Goal: Transaction & Acquisition: Purchase product/service

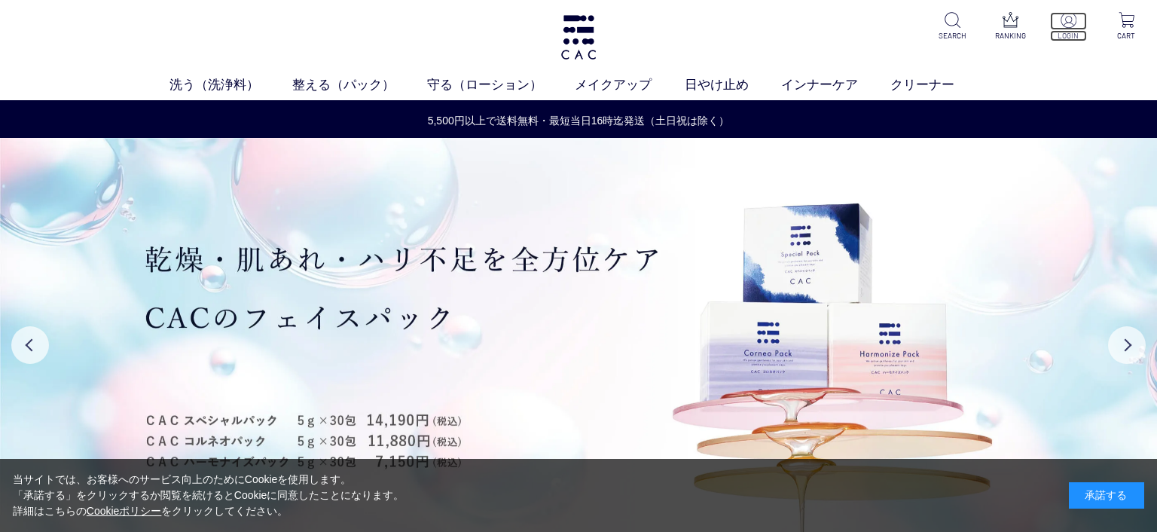
click at [1063, 23] on img at bounding box center [1069, 20] width 16 height 16
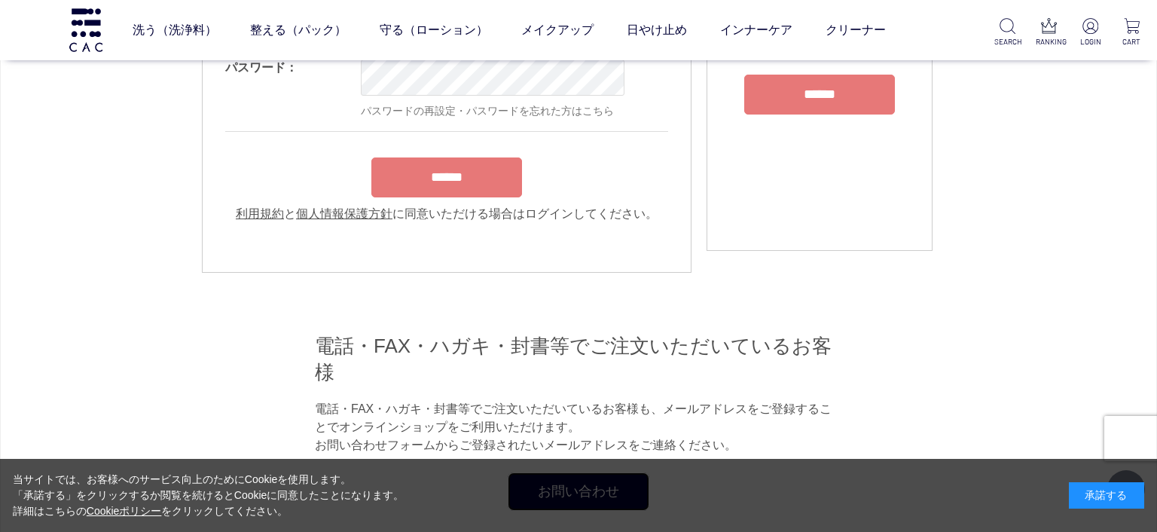
scroll to position [108, 0]
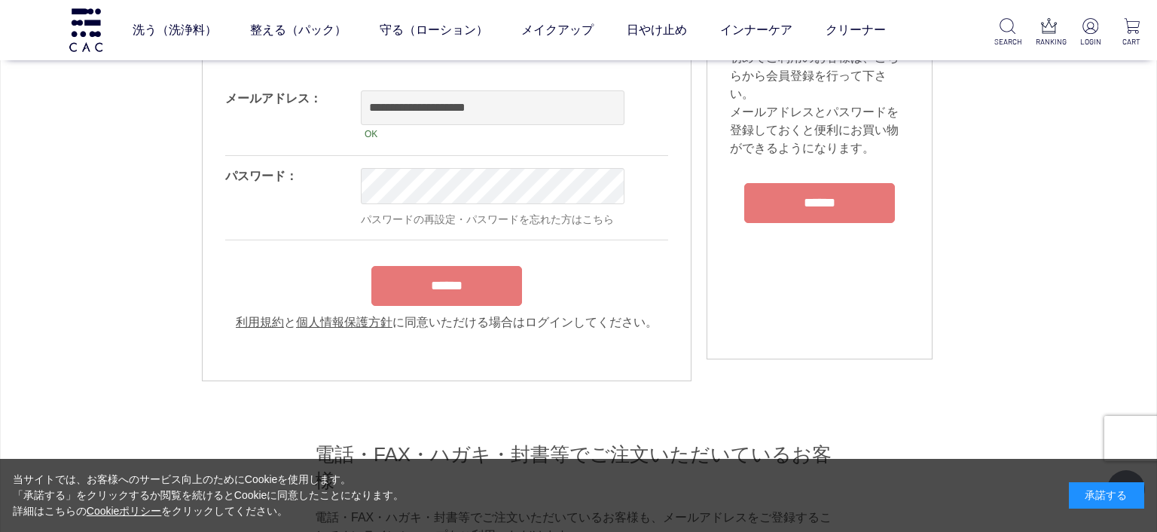
click at [420, 293] on input "******" at bounding box center [446, 286] width 151 height 40
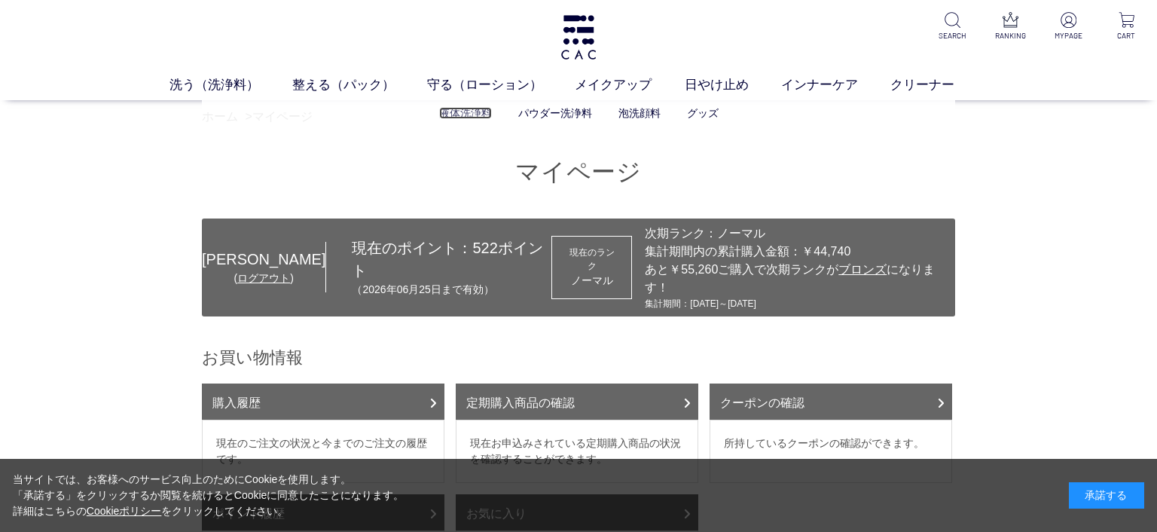
click at [460, 116] on link "液体洗浄料" at bounding box center [465, 113] width 53 height 12
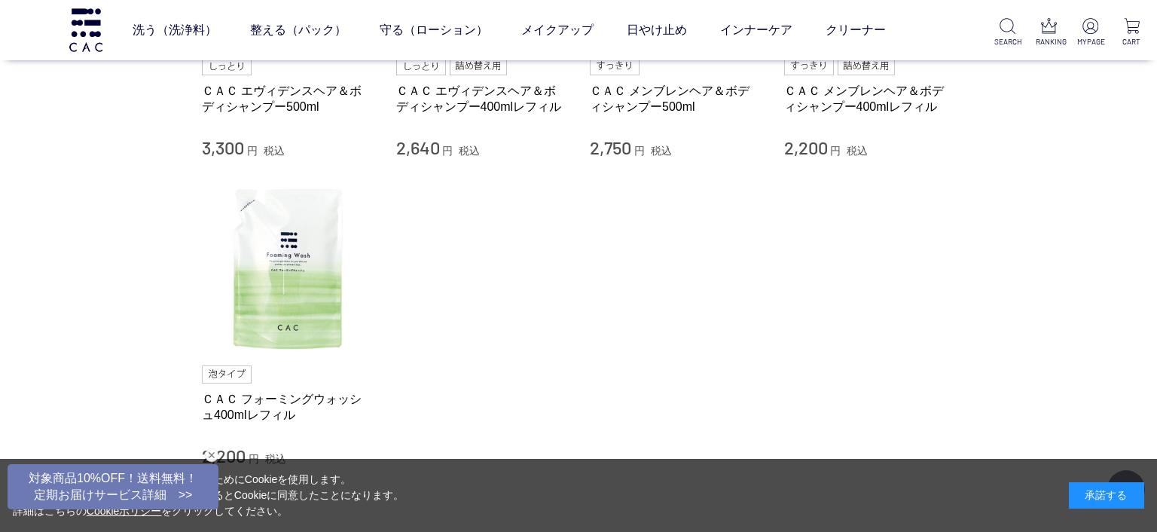
scroll to position [217, 0]
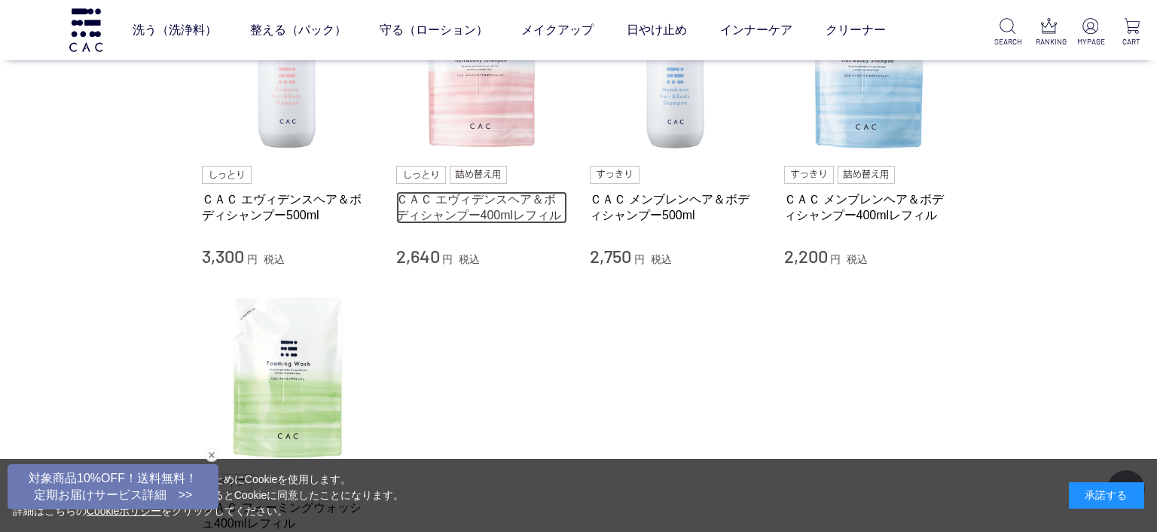
click at [518, 211] on link "ＣＡＣ エヴィデンスヘア＆ボディシャンプー400mlレフィル" at bounding box center [482, 207] width 172 height 32
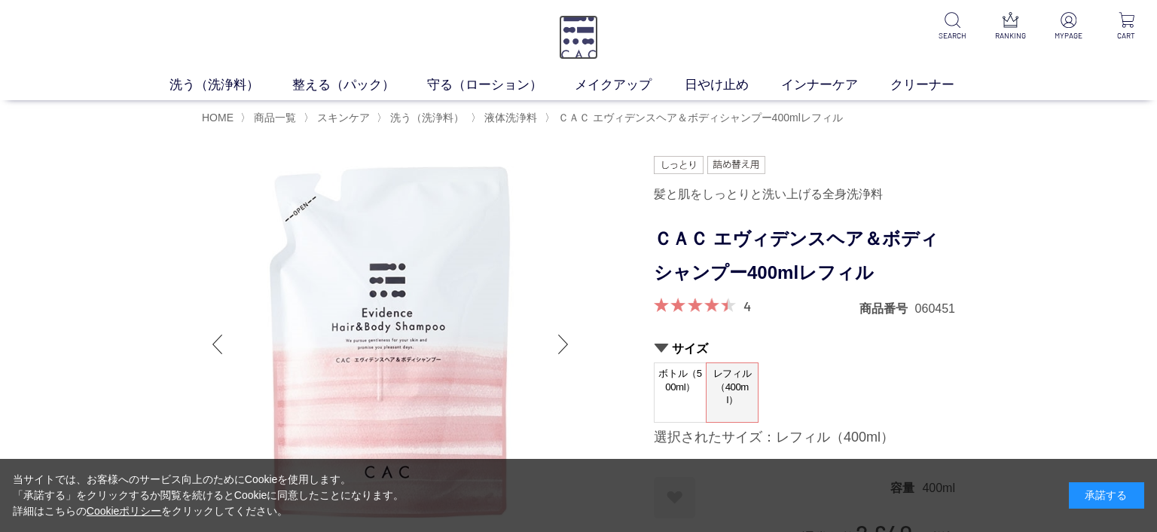
click at [585, 35] on img at bounding box center [578, 37] width 39 height 44
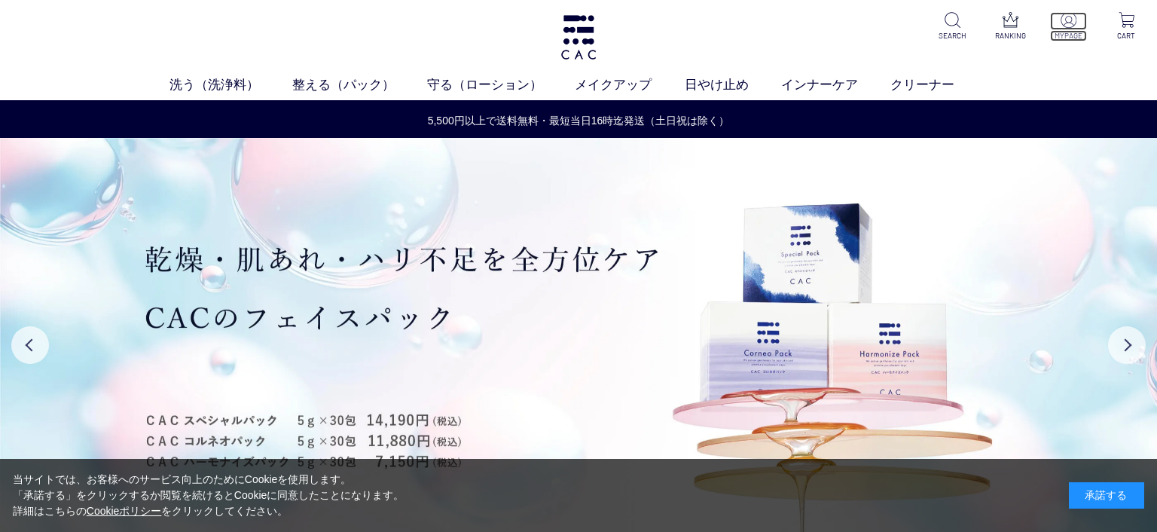
click at [1069, 23] on img at bounding box center [1069, 20] width 16 height 16
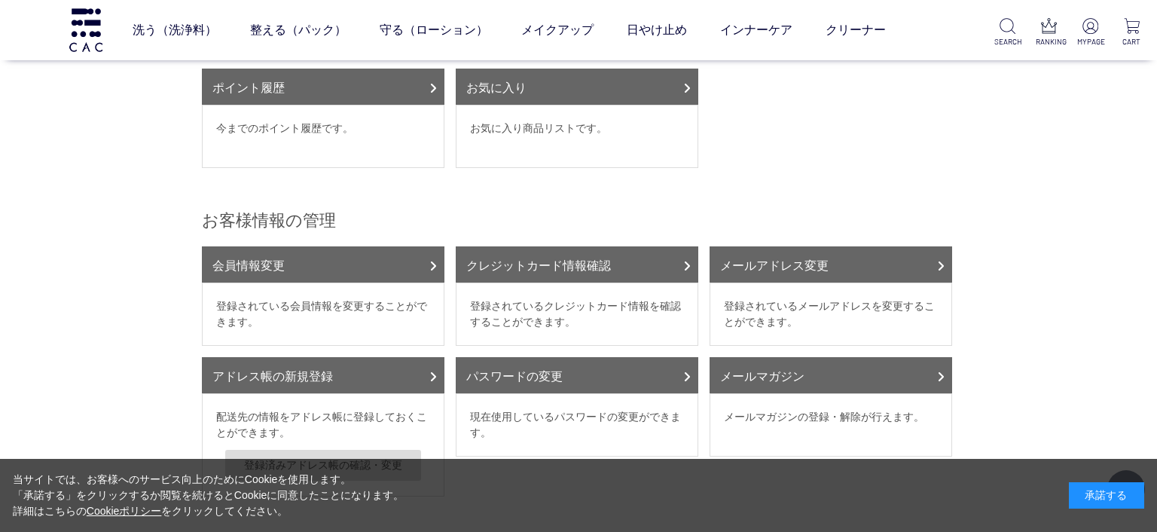
scroll to position [108, 0]
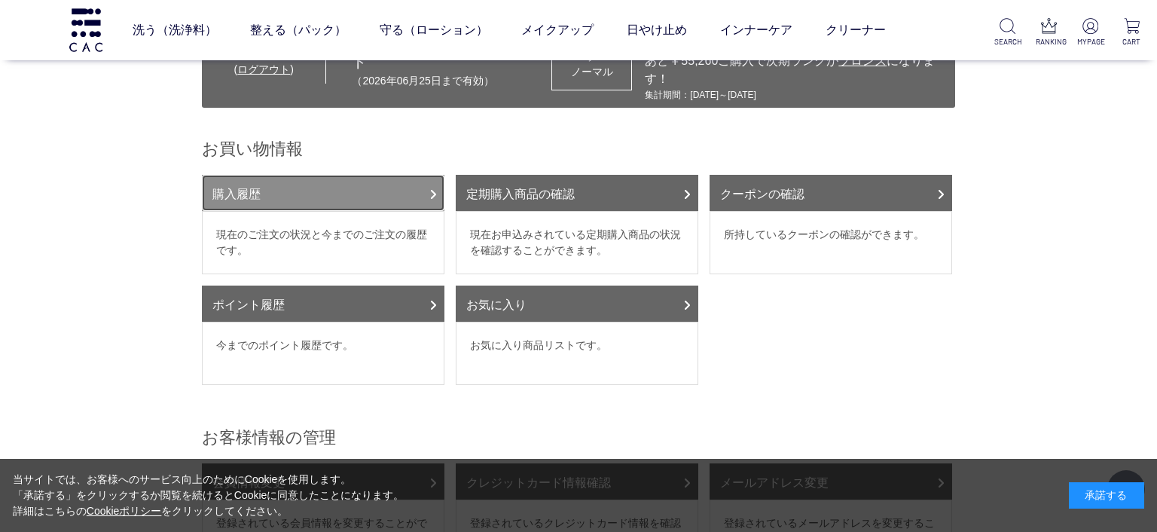
click at [278, 175] on link "購入履歴" at bounding box center [323, 193] width 243 height 36
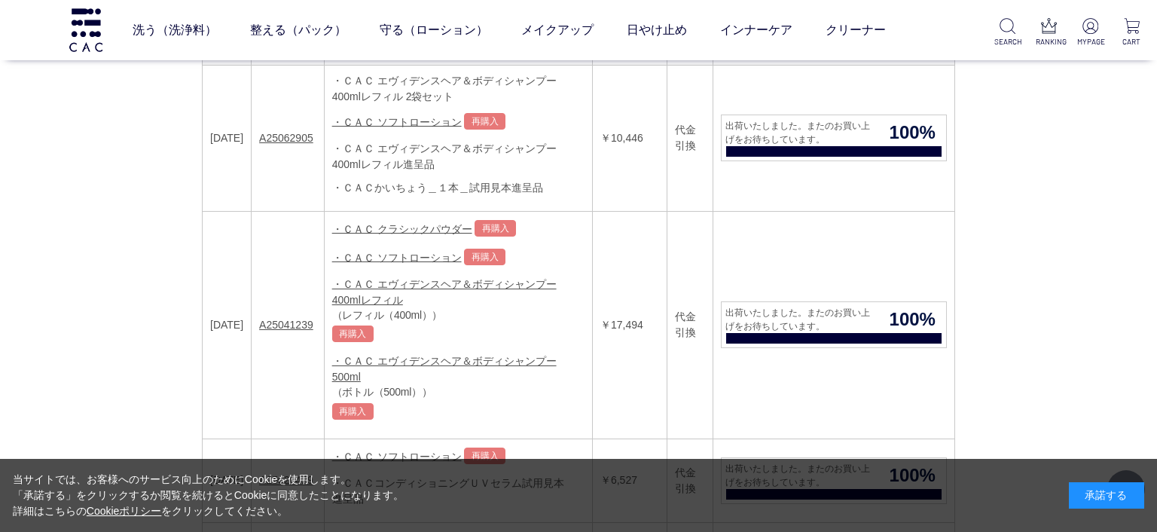
scroll to position [108, 0]
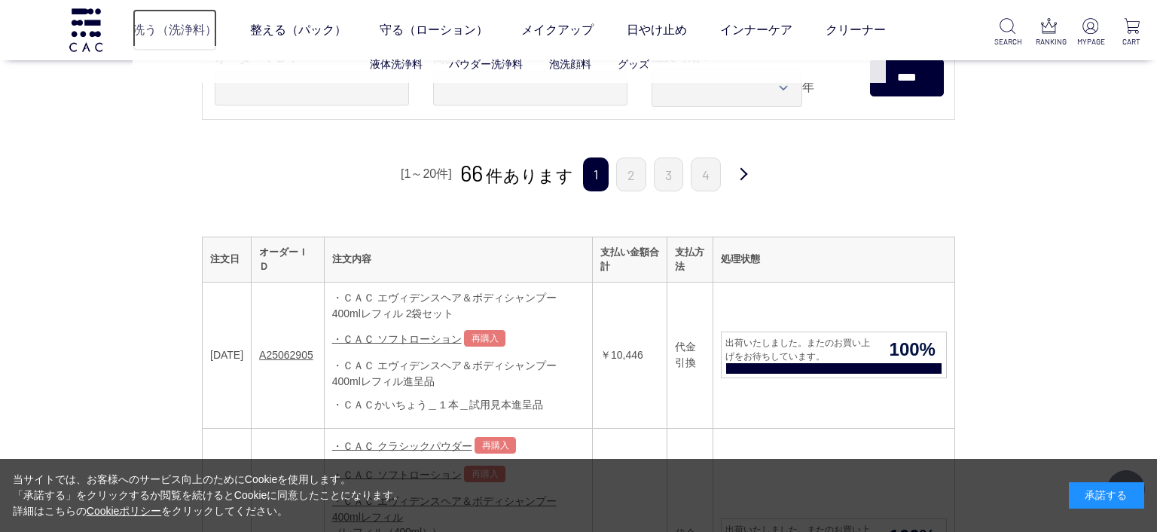
click at [181, 41] on link "洗う（洗浄料）" at bounding box center [175, 30] width 84 height 42
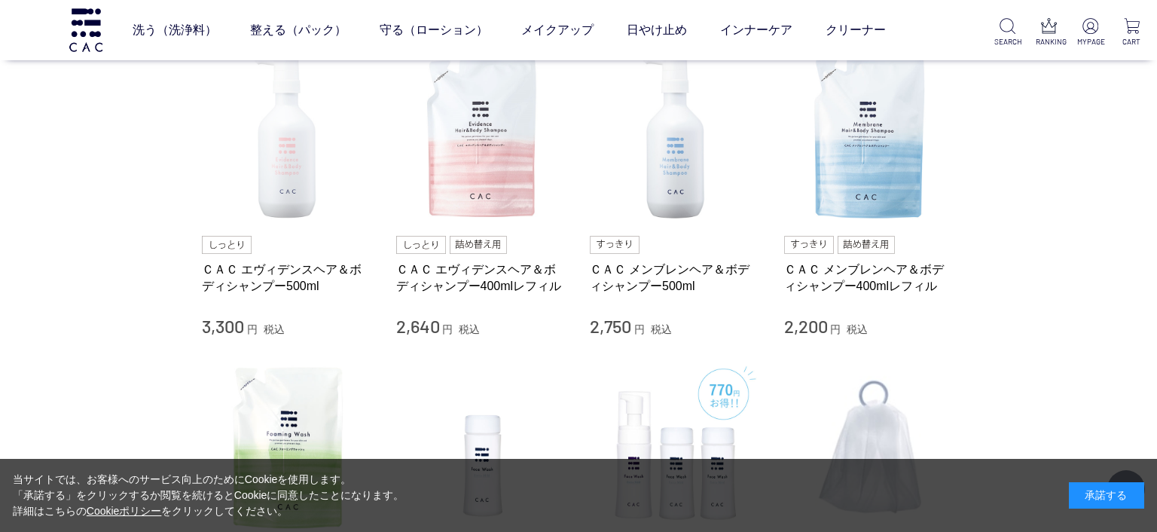
scroll to position [542, 0]
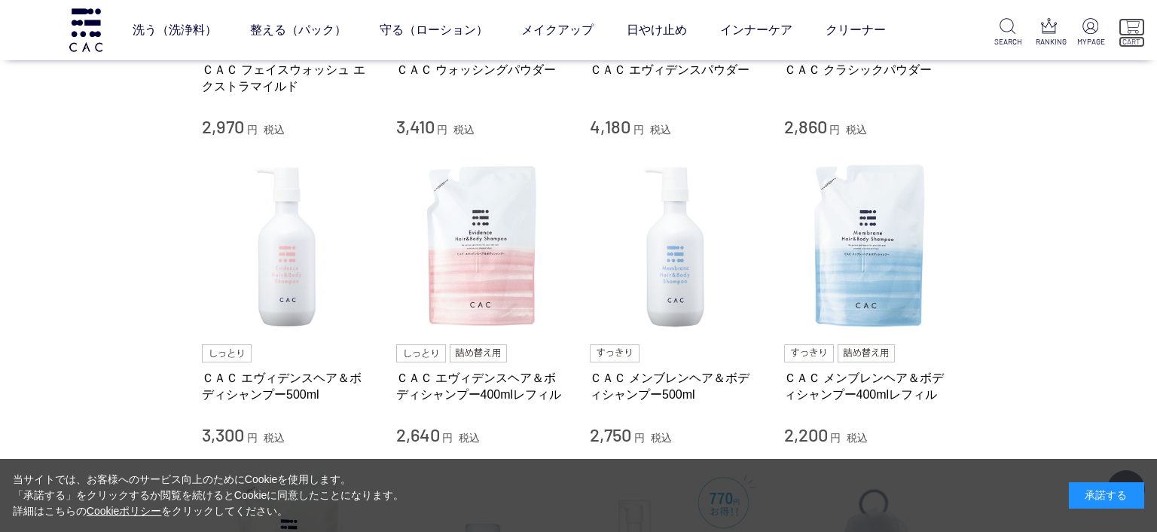
click at [1142, 36] on p "CART" at bounding box center [1132, 41] width 26 height 11
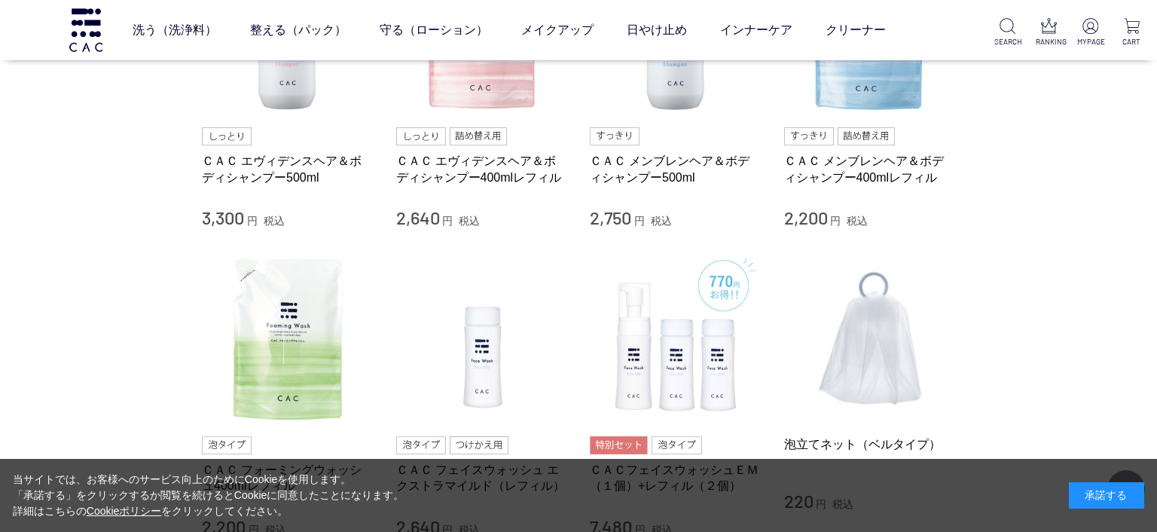
click at [514, 135] on ul at bounding box center [482, 136] width 172 height 18
click at [509, 116] on div "ＣＡＣ エヴィデンスヘア＆ボディシャンプー400mlレフィル 2,640 円 税込" at bounding box center [482, 87] width 172 height 286
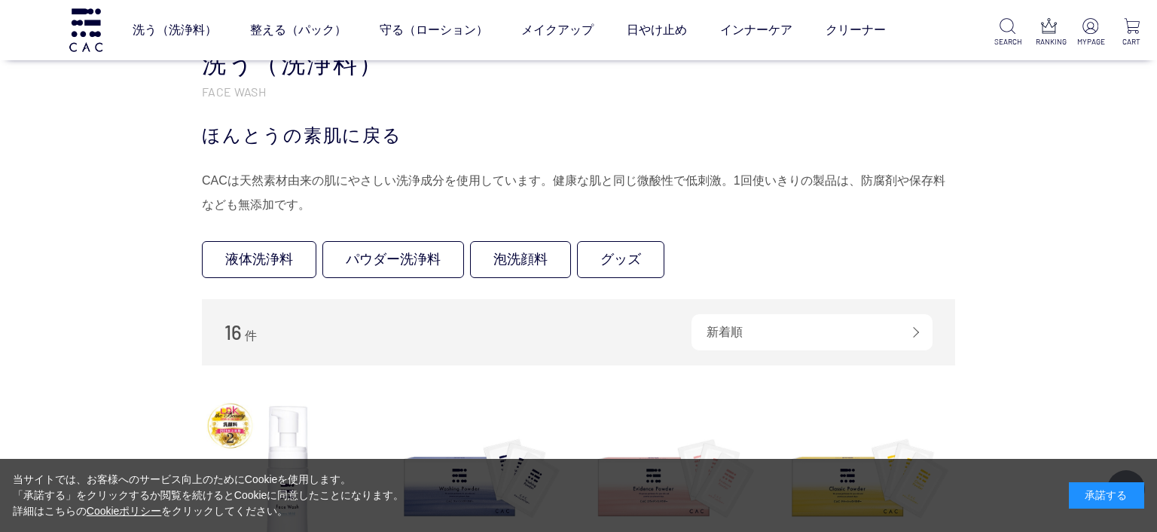
scroll to position [542, 0]
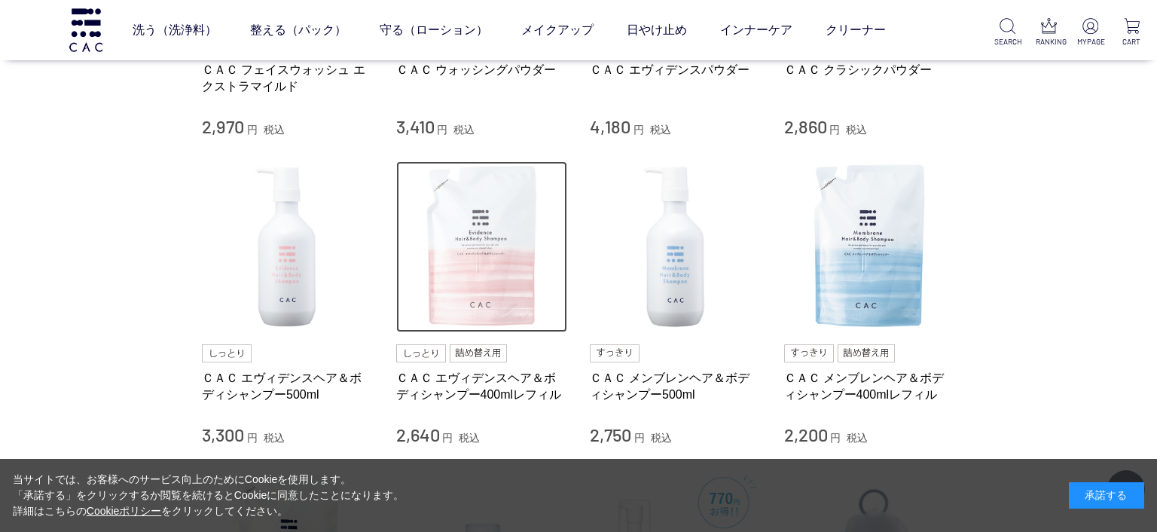
click at [484, 286] on img at bounding box center [482, 247] width 172 height 172
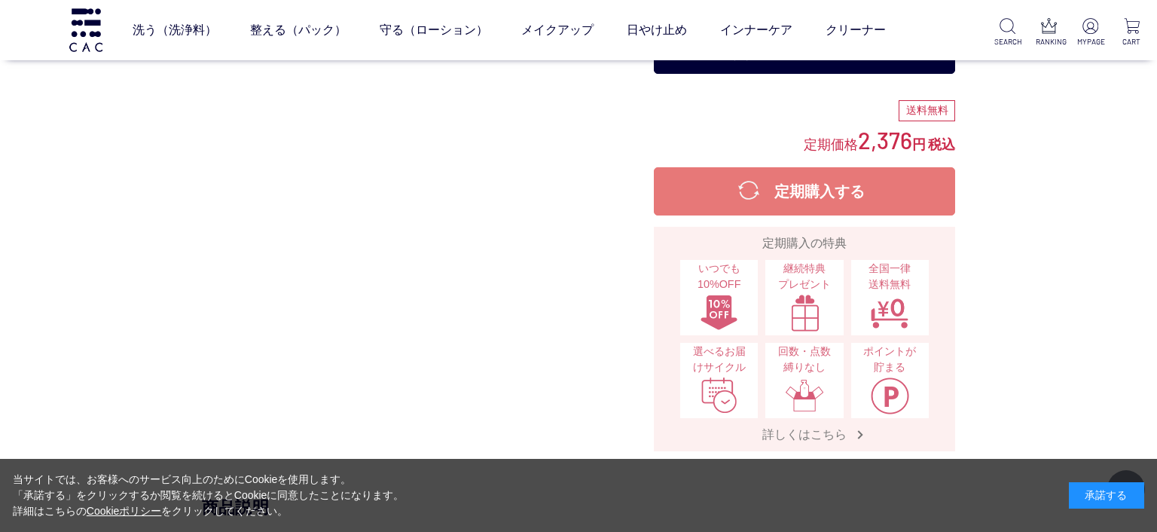
scroll to position [217, 0]
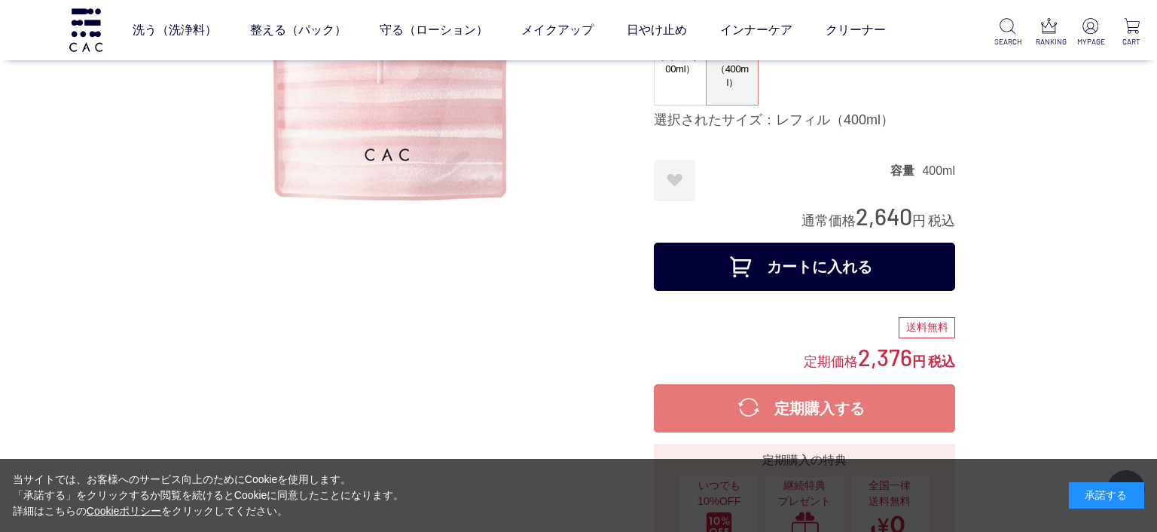
click at [735, 287] on button "カートに入れる" at bounding box center [804, 267] width 301 height 48
click at [801, 287] on button "カートに入れる" at bounding box center [804, 267] width 301 height 48
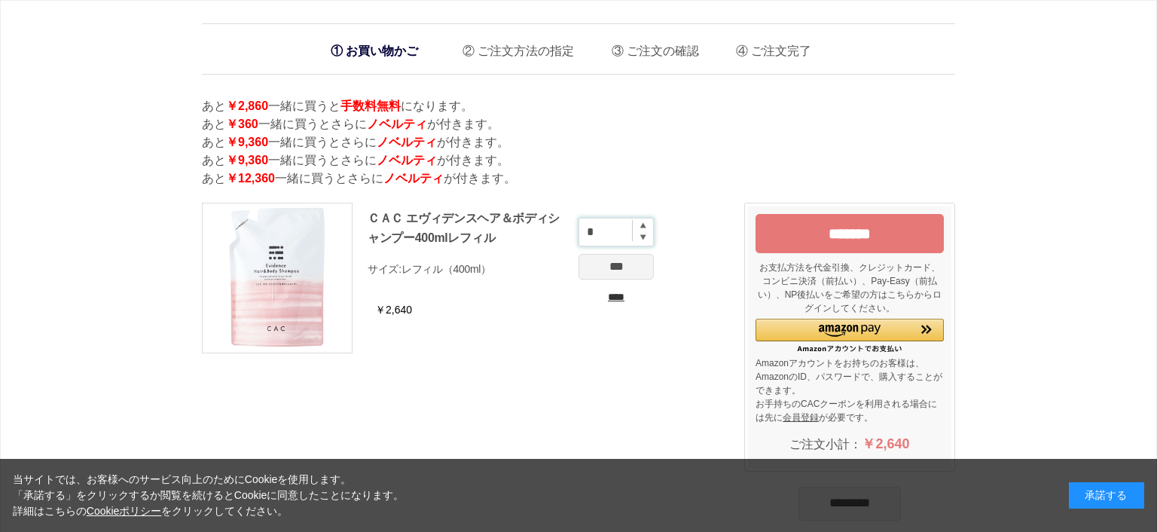
click at [637, 225] on input "*" at bounding box center [616, 232] width 75 height 29
click at [642, 226] on input "*" at bounding box center [616, 232] width 75 height 29
click at [649, 229] on input "*" at bounding box center [616, 232] width 75 height 29
click at [649, 225] on input "*" at bounding box center [616, 232] width 75 height 29
click at [640, 225] on img at bounding box center [643, 225] width 6 height 6
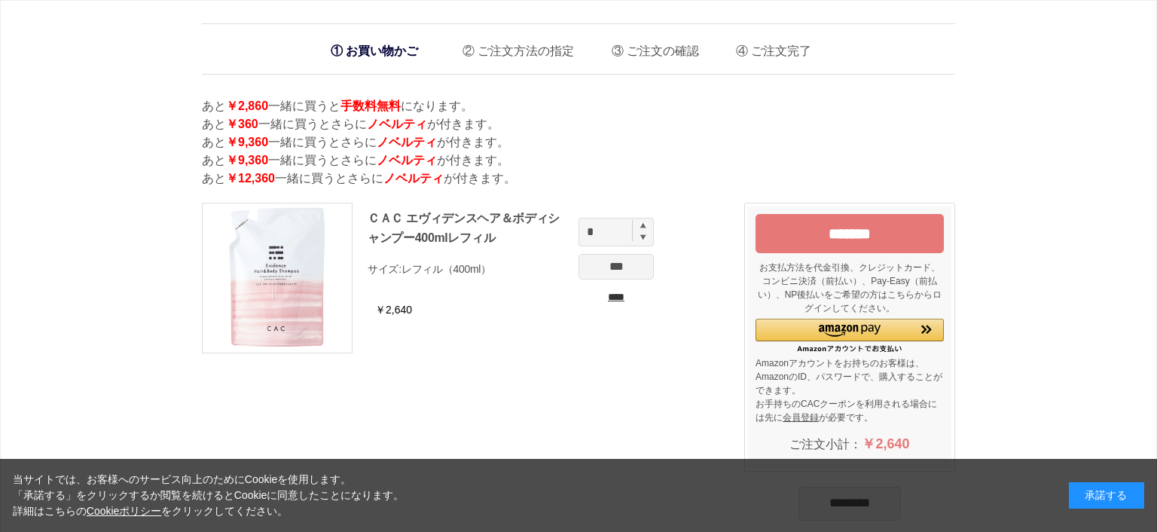
type input "*"
click at [598, 296] on input "****" at bounding box center [616, 297] width 75 height 16
click at [641, 228] on img at bounding box center [643, 225] width 6 height 6
type input "*"
click at [619, 260] on input "***" at bounding box center [616, 267] width 75 height 26
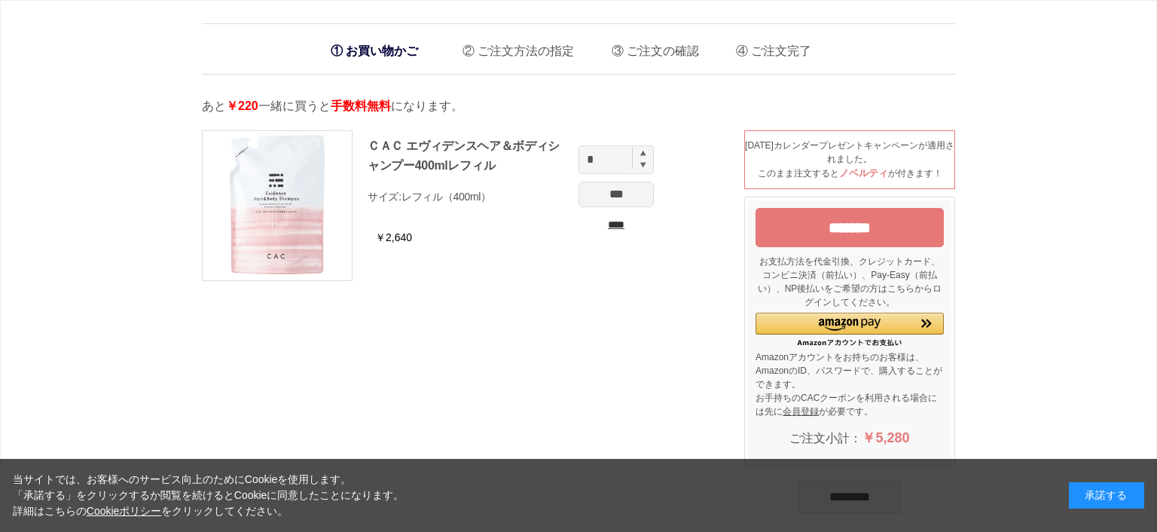
scroll to position [582, 0]
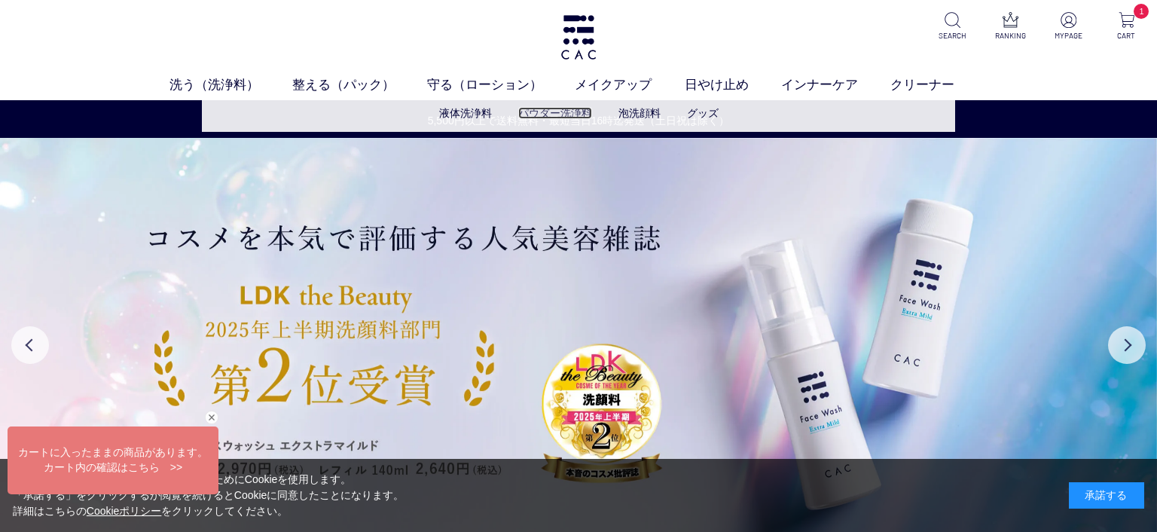
click at [562, 115] on link "パウダー洗浄料" at bounding box center [555, 113] width 74 height 12
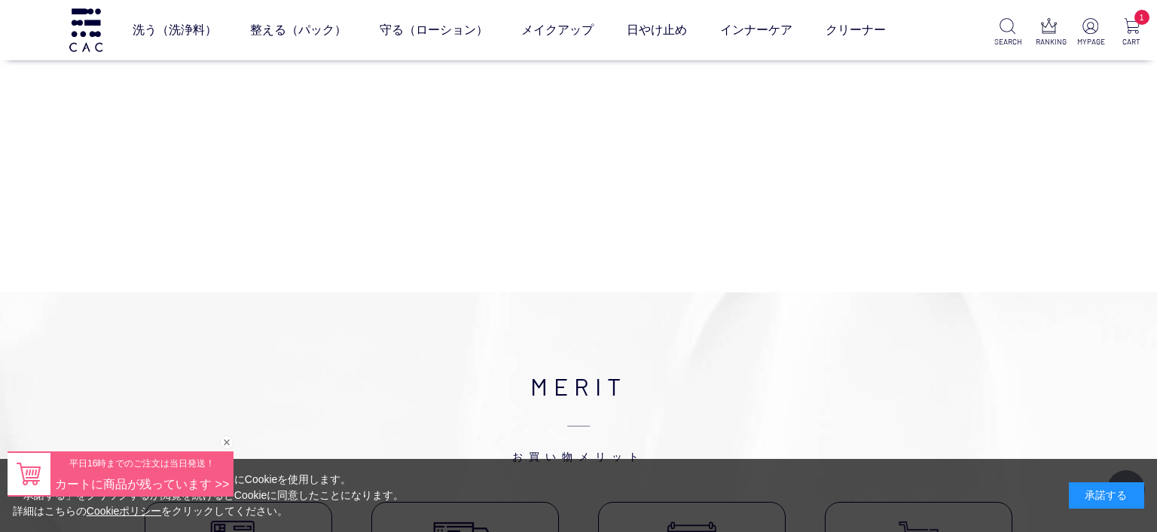
scroll to position [217, 0]
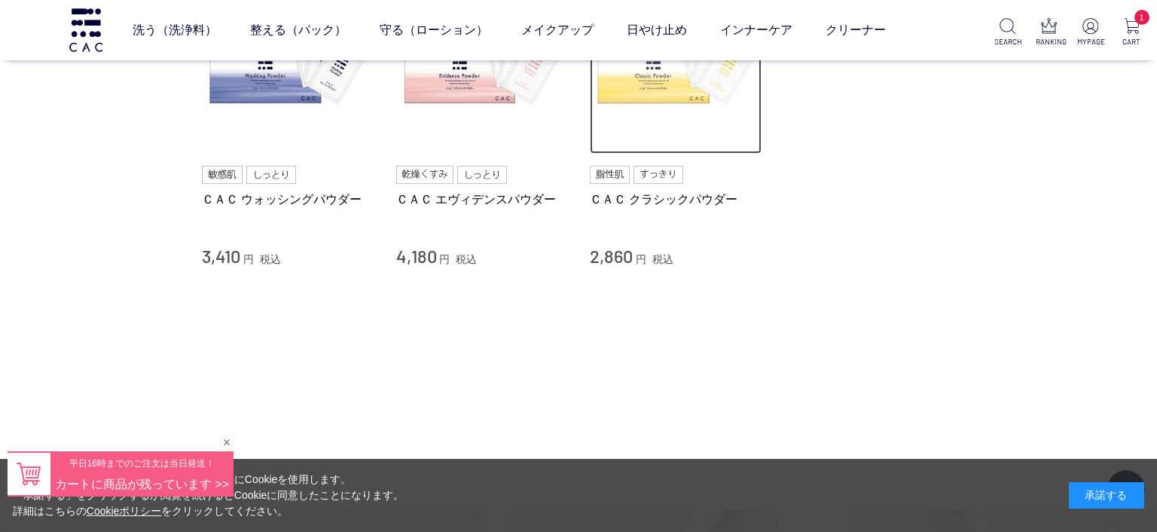
click at [662, 118] on img at bounding box center [676, 69] width 172 height 172
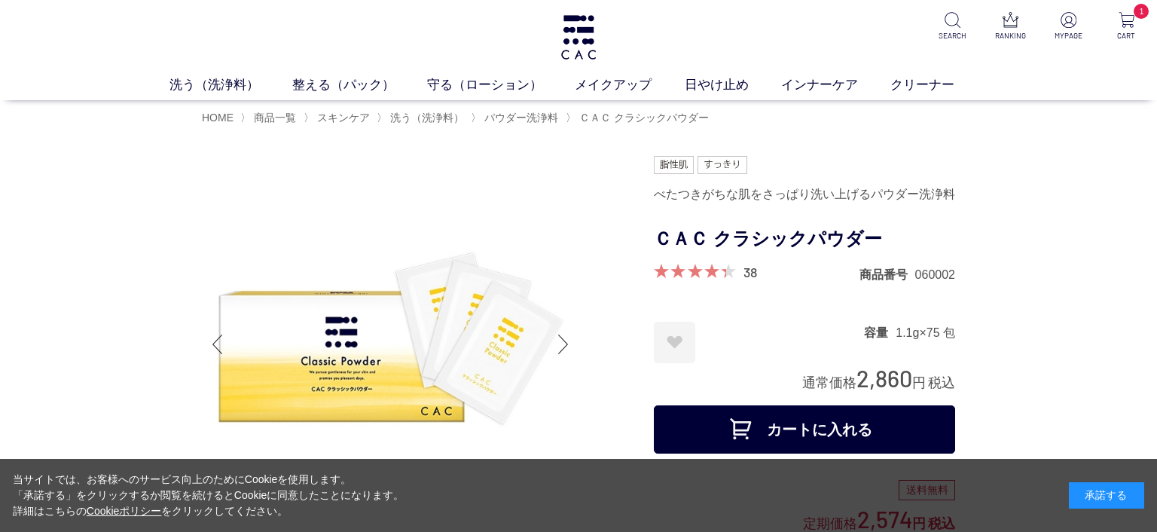
click at [876, 435] on button "カートに入れる" at bounding box center [804, 429] width 301 height 48
click at [467, 83] on link "守る（ローション）" at bounding box center [501, 85] width 148 height 20
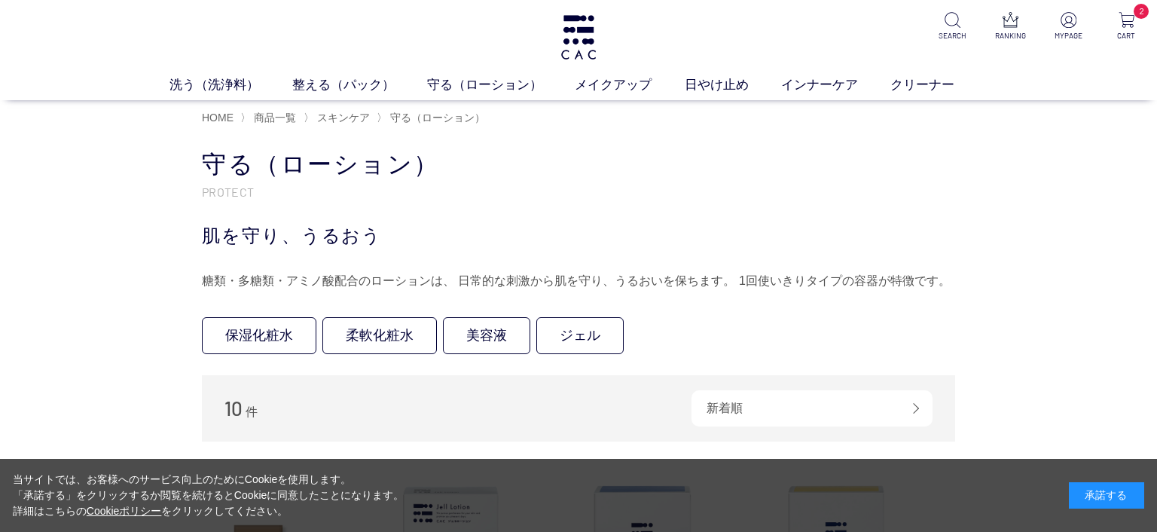
scroll to position [434, 0]
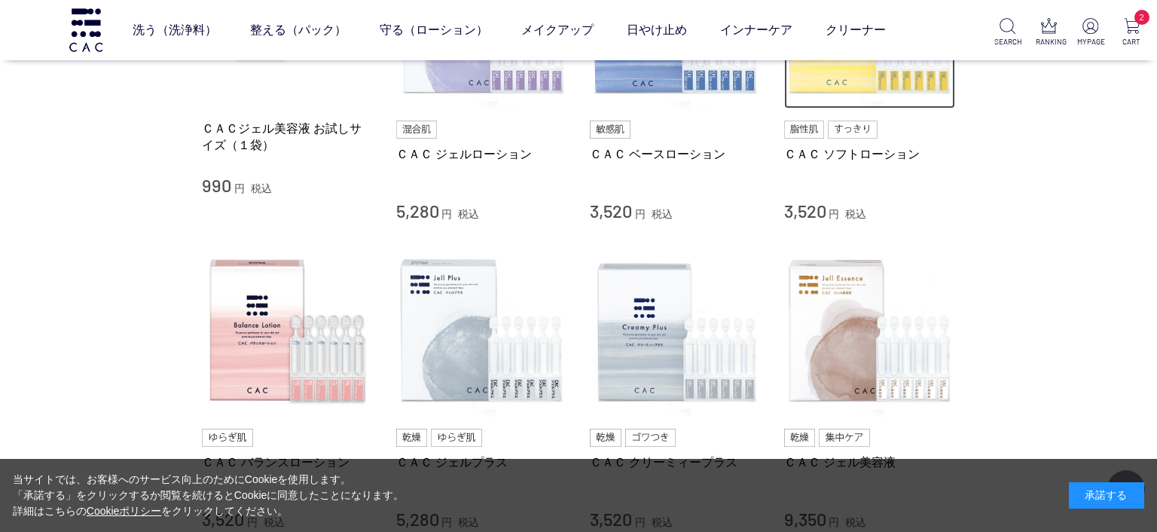
click at [888, 107] on img at bounding box center [870, 23] width 172 height 172
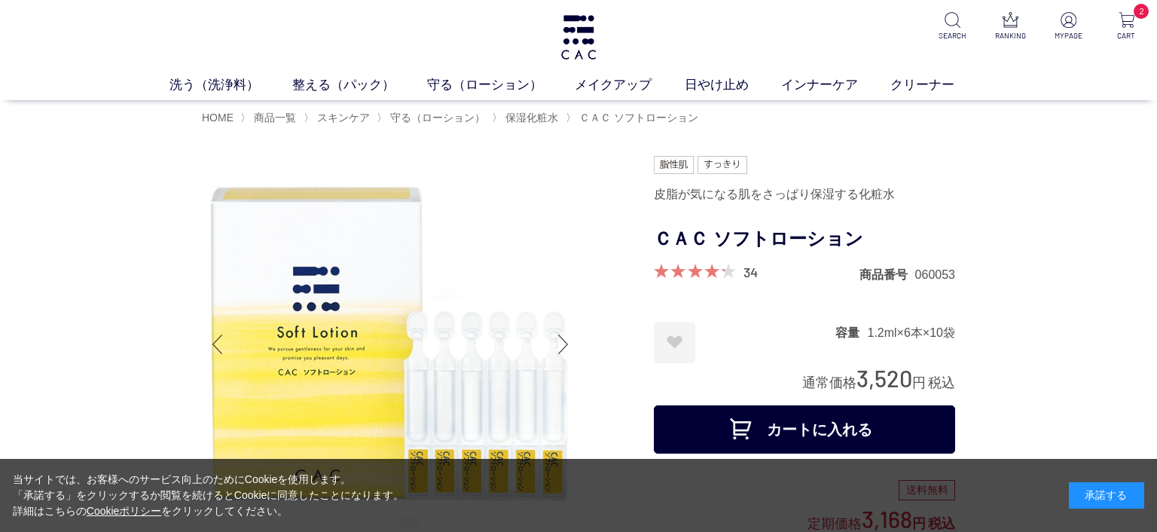
click at [849, 436] on button "カートに入れる" at bounding box center [804, 429] width 301 height 48
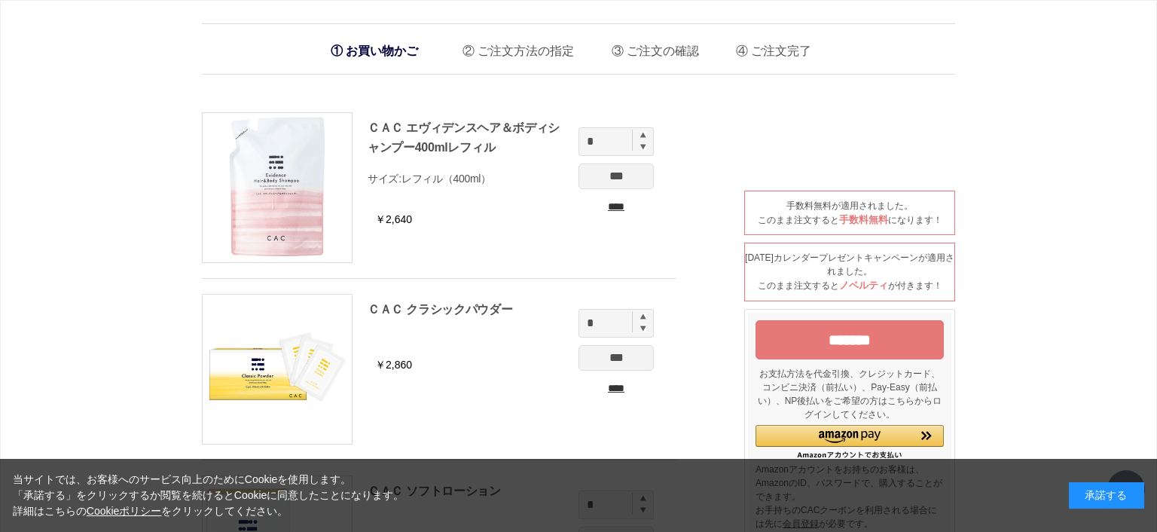
scroll to position [434, 0]
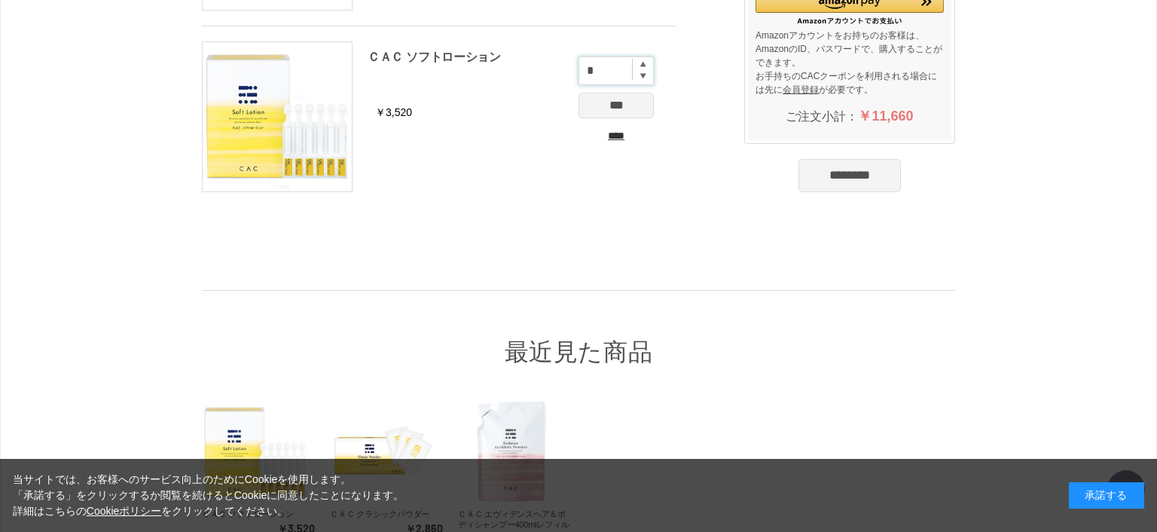
click at [644, 60] on input "*" at bounding box center [616, 71] width 75 height 29
click at [644, 62] on input "*" at bounding box center [616, 71] width 75 height 29
click at [645, 62] on img at bounding box center [643, 64] width 6 height 6
type input "*"
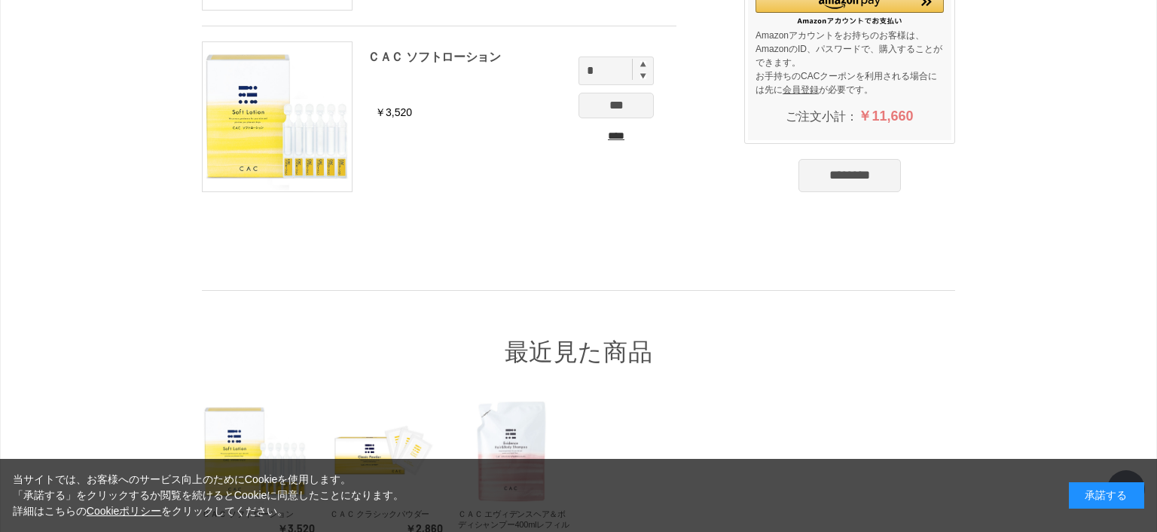
drag, startPoint x: 619, startPoint y: 104, endPoint x: 758, endPoint y: 146, distance: 144.9
click at [619, 104] on input "***" at bounding box center [616, 106] width 75 height 26
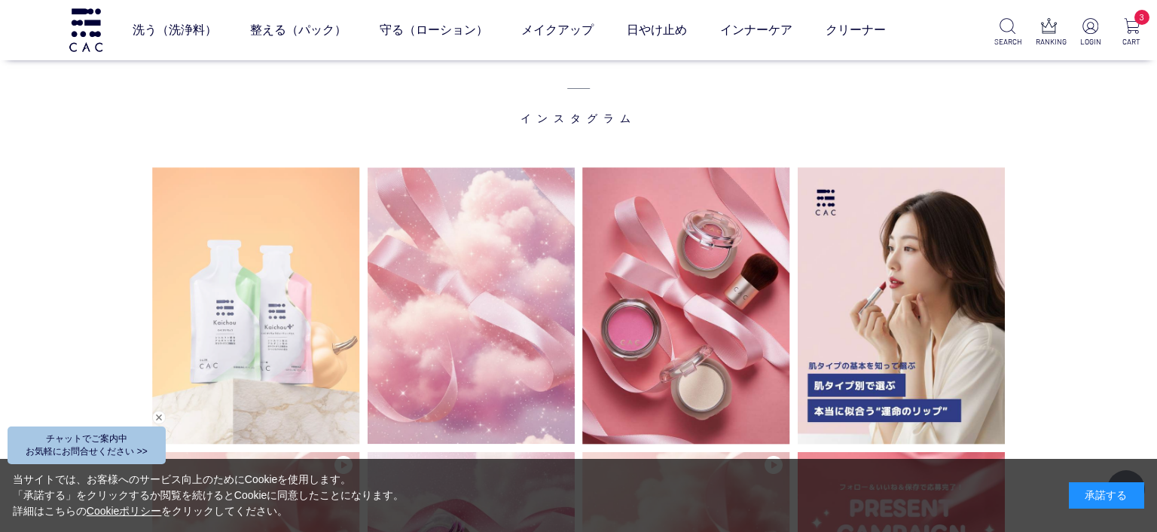
scroll to position [4123, 0]
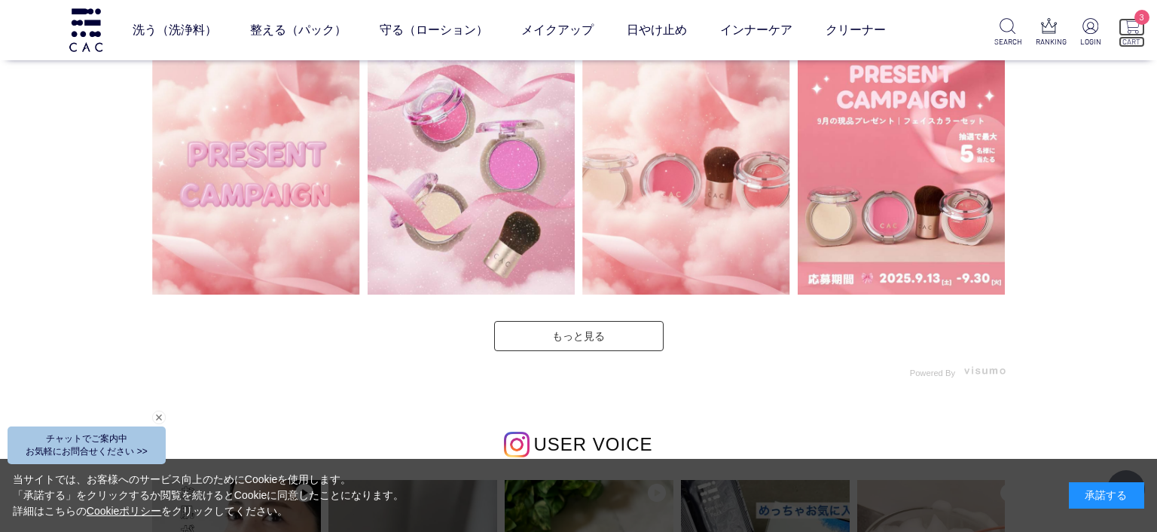
click at [1135, 29] on img at bounding box center [1132, 26] width 16 height 16
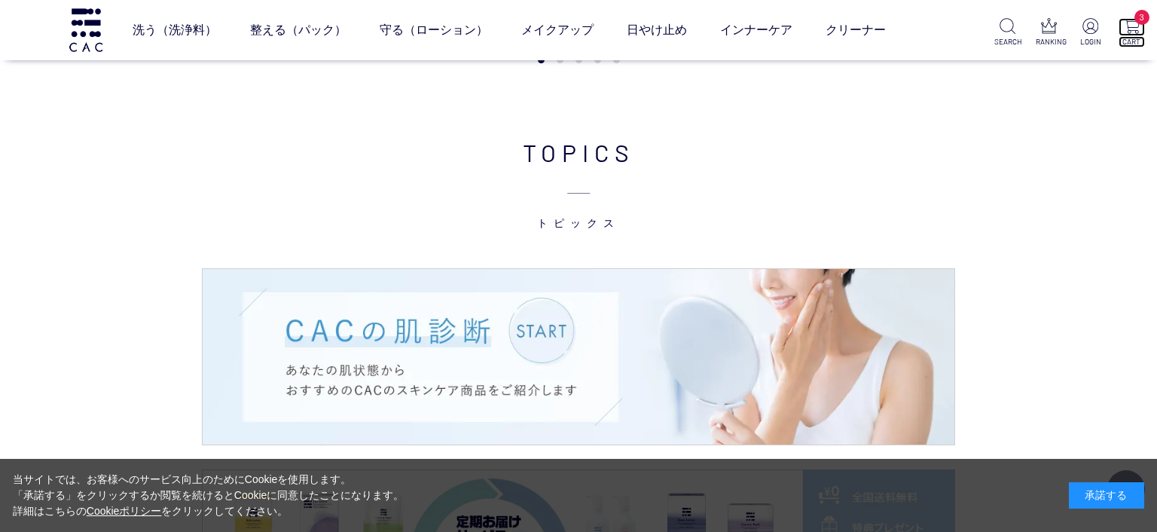
scroll to position [1627, 0]
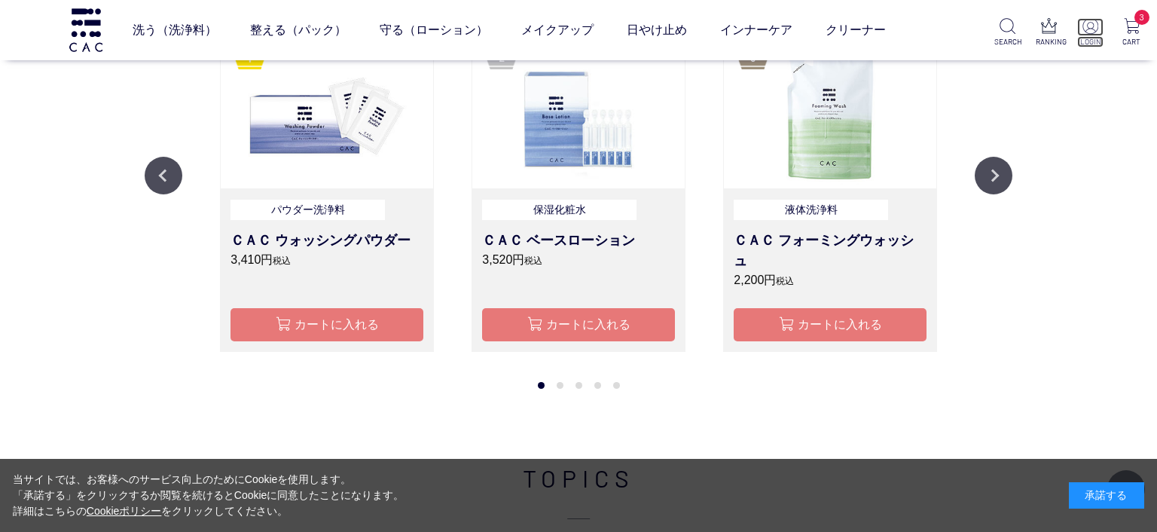
click at [1085, 26] on img at bounding box center [1091, 26] width 16 height 16
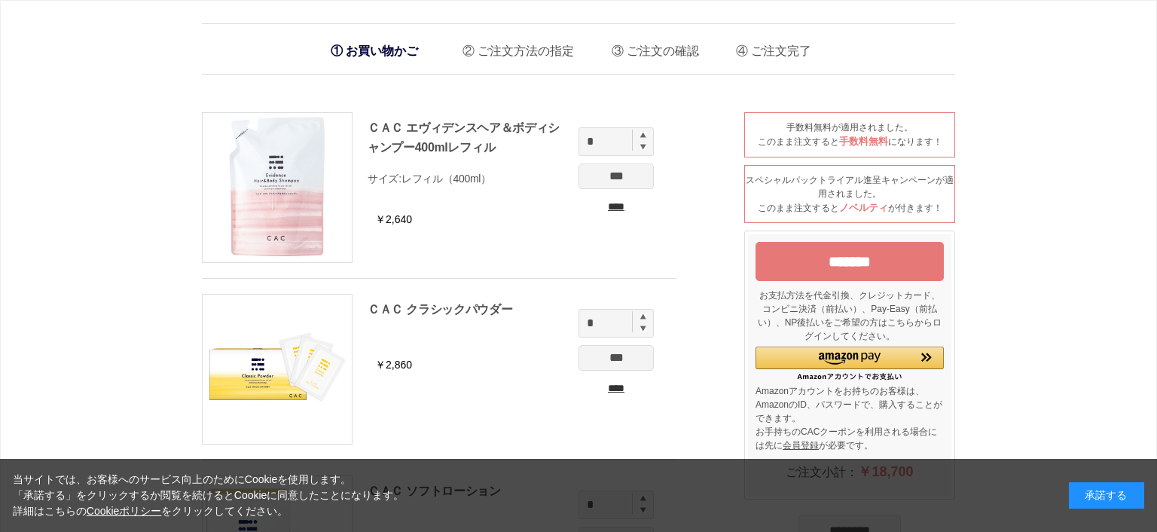
click at [919, 244] on input "*******" at bounding box center [850, 261] width 188 height 39
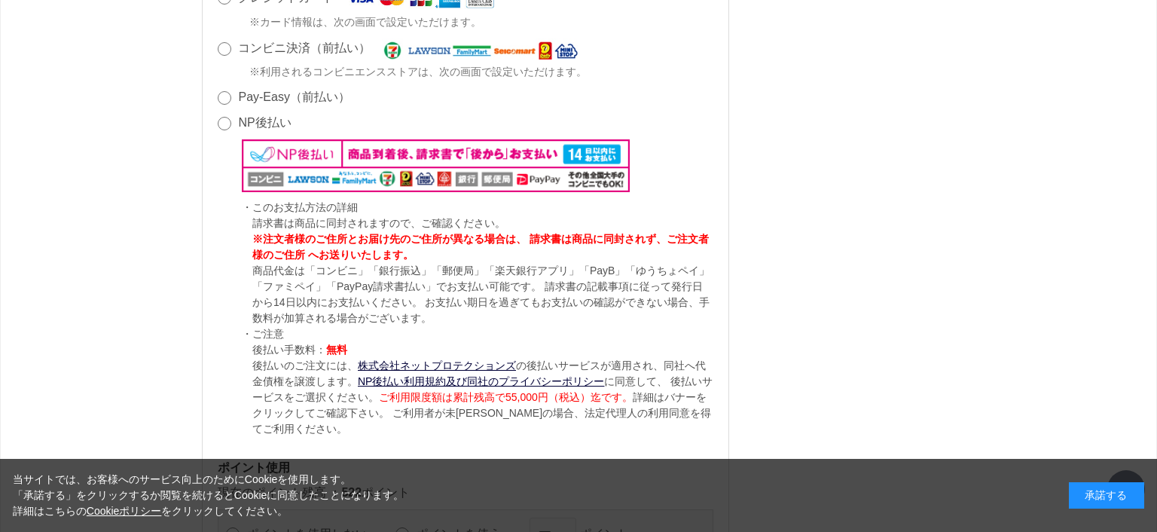
scroll to position [1868, 0]
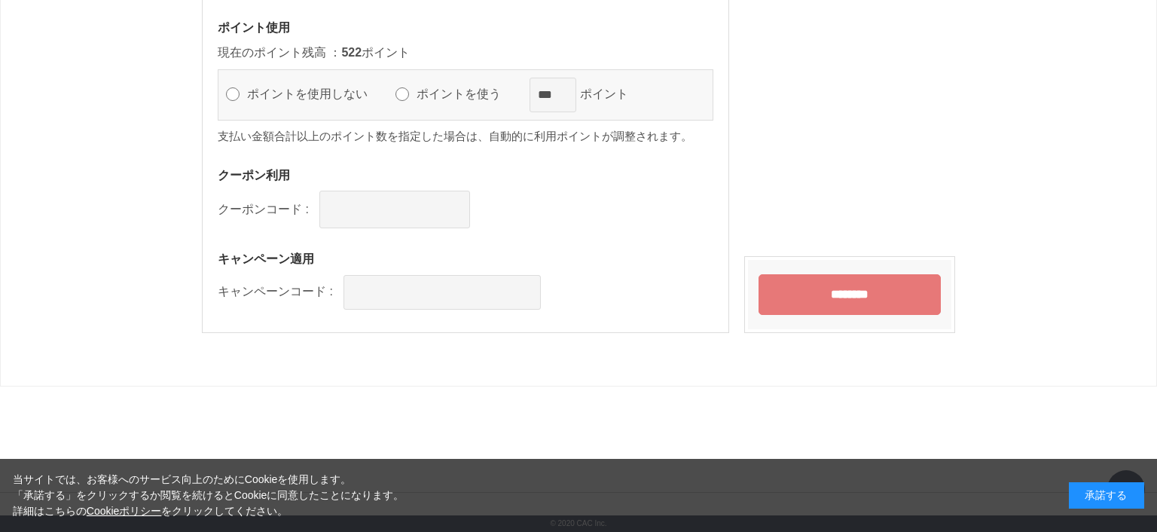
drag, startPoint x: 432, startPoint y: 62, endPoint x: 429, endPoint y: 73, distance: 11.5
click at [432, 69] on div "ポイントを使用しない ポイントを使う *** ポイント" at bounding box center [466, 94] width 496 height 51
click at [429, 87] on label "ポイントを使う" at bounding box center [465, 93] width 105 height 13
drag, startPoint x: 896, startPoint y: 289, endPoint x: 934, endPoint y: 289, distance: 37.7
click at [898, 289] on input "********" at bounding box center [850, 294] width 182 height 41
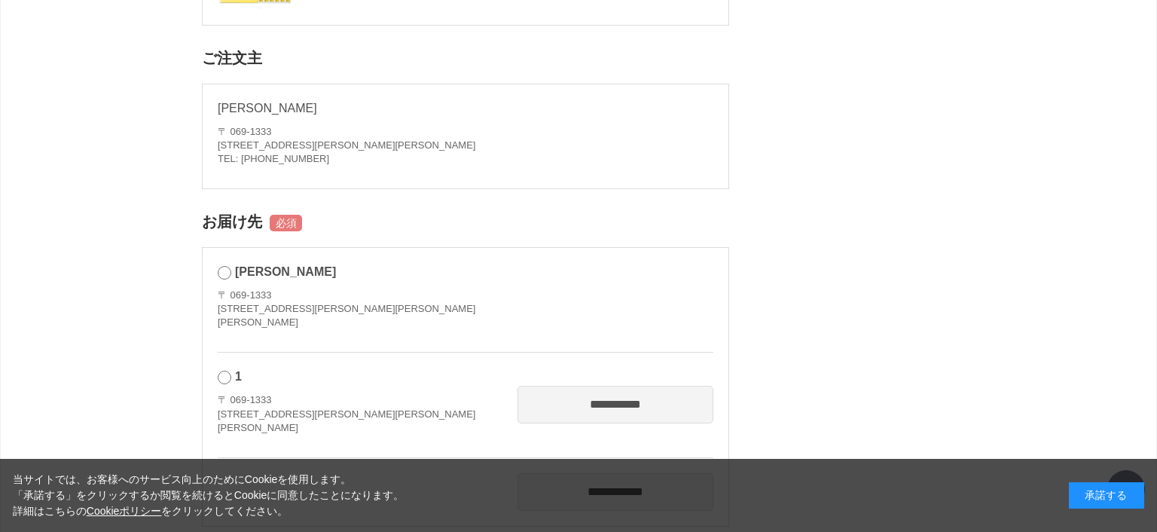
scroll to position [0, 0]
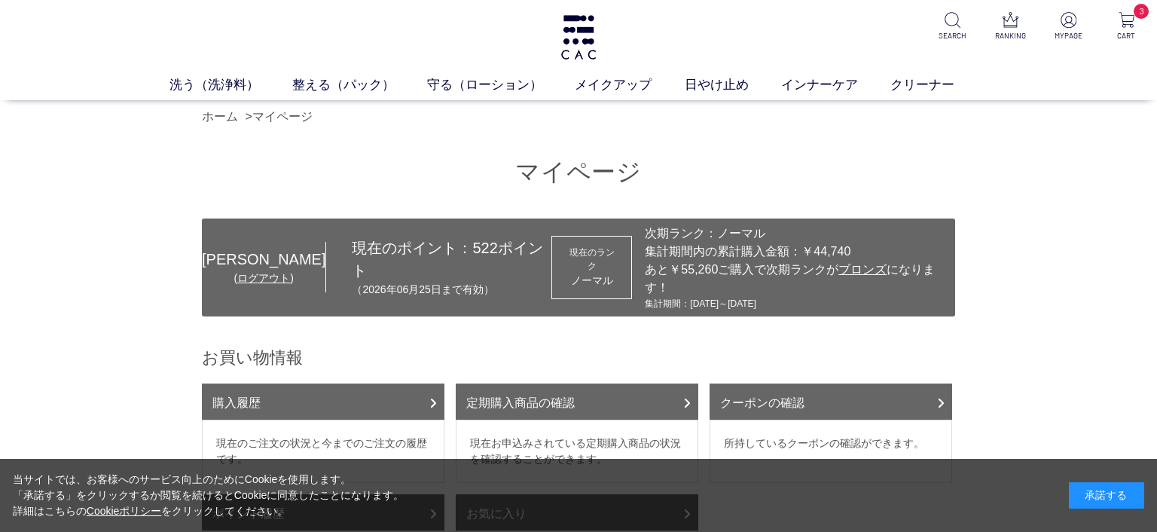
scroll to position [108, 0]
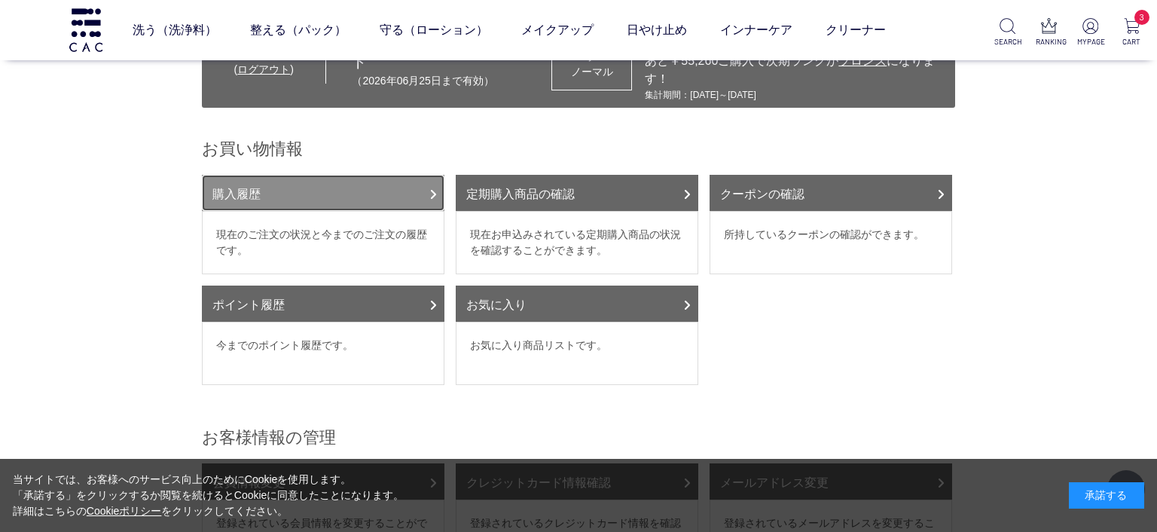
click at [351, 178] on link "購入履歴" at bounding box center [323, 193] width 243 height 36
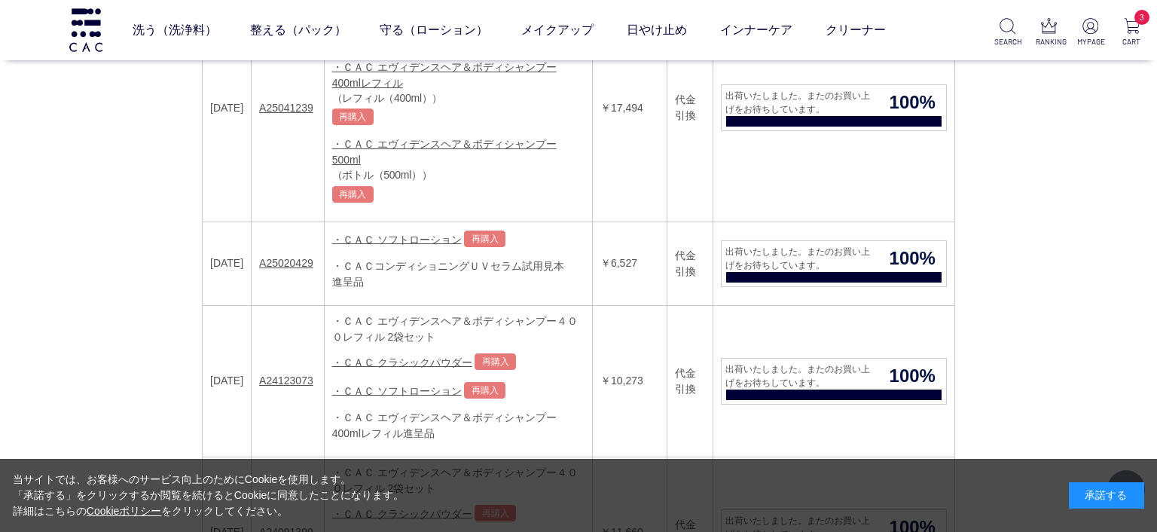
scroll to position [217, 0]
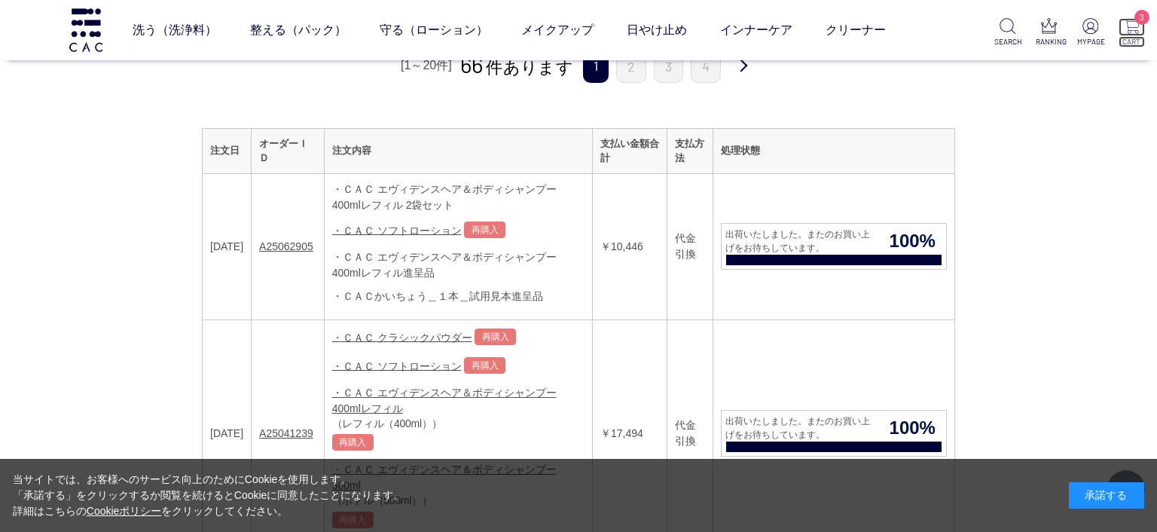
click at [1129, 34] on img at bounding box center [1132, 26] width 16 height 16
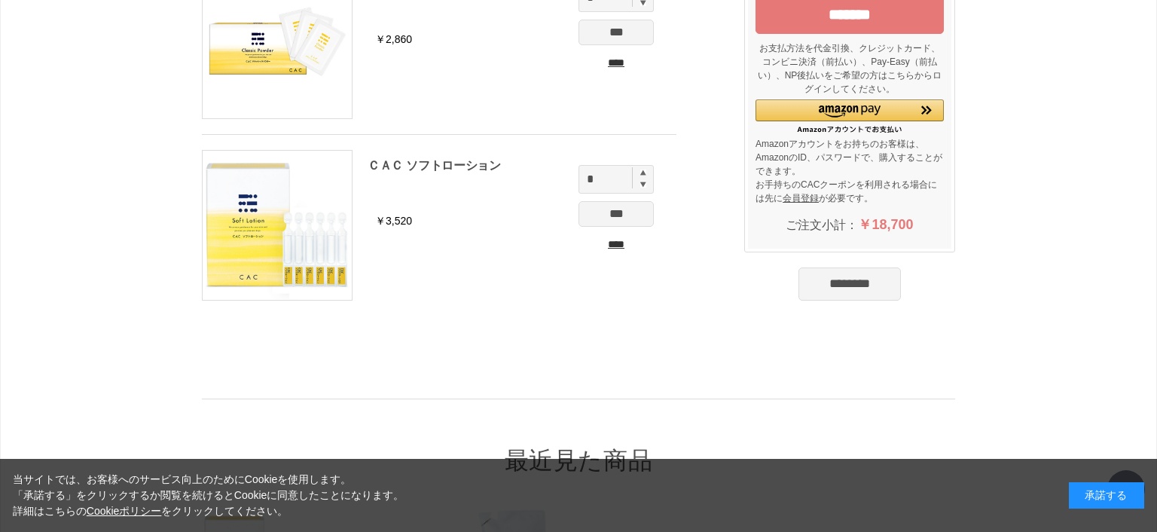
scroll to position [217, 0]
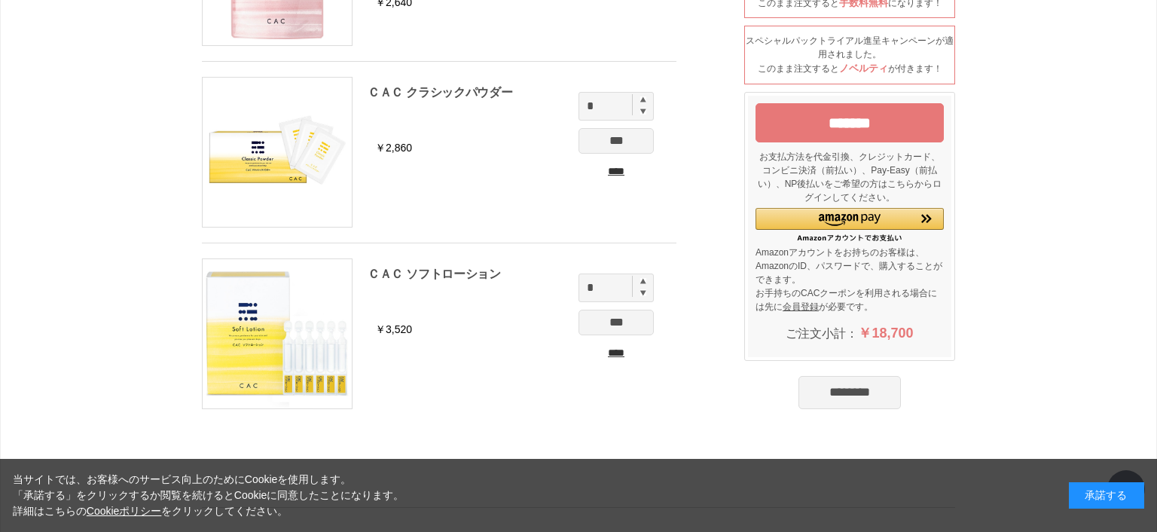
click at [903, 126] on input "*******" at bounding box center [850, 122] width 188 height 39
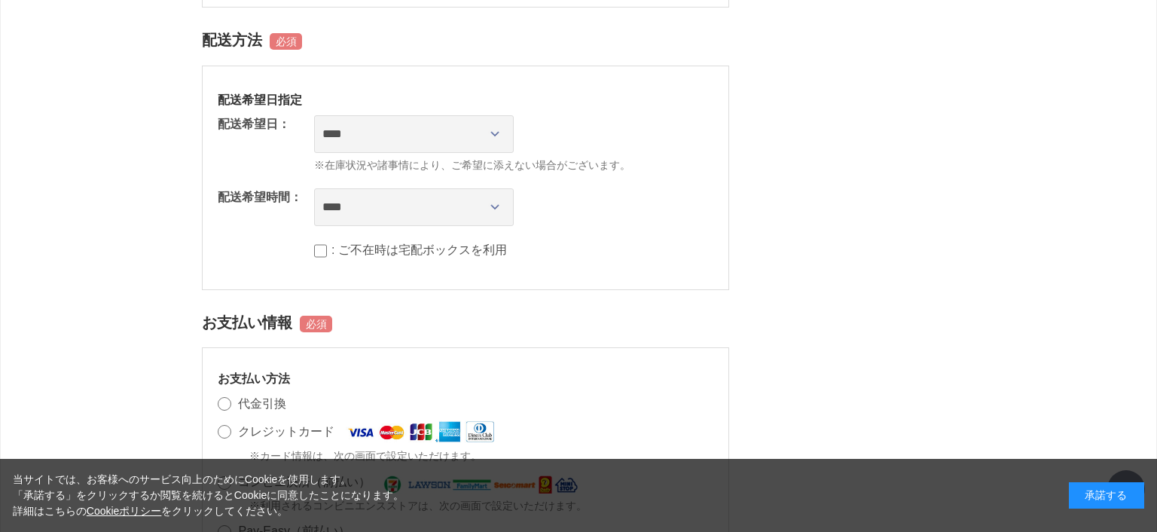
scroll to position [868, 0]
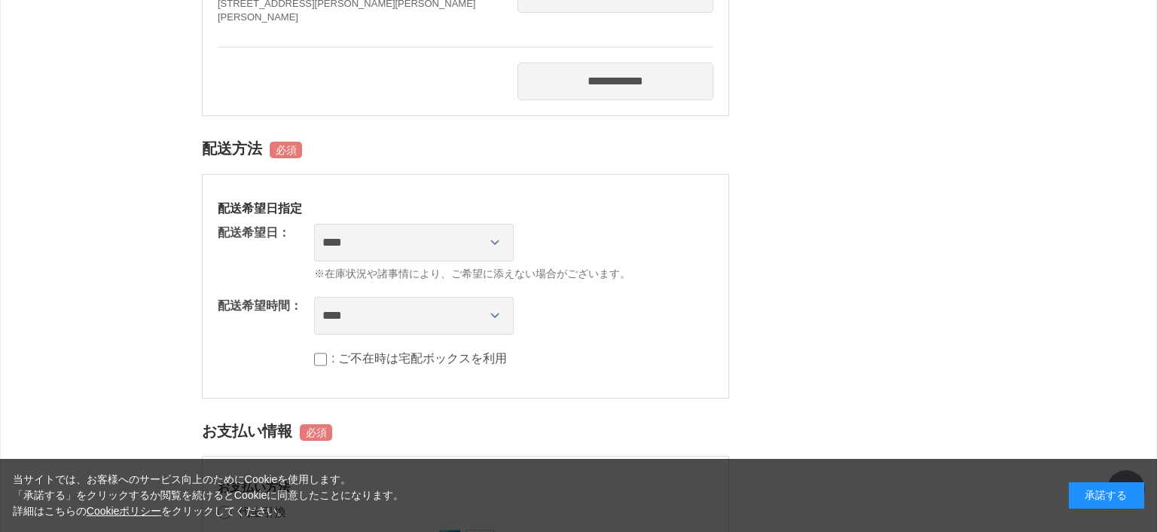
click at [381, 273] on span "※在庫状況や諸事情により、ご希望に添えない場合がございます。" at bounding box center [513, 274] width 399 height 16
click at [314, 224] on select "**********" at bounding box center [414, 243] width 200 height 38
select select "********"
click option "**********" at bounding box center [0, 0] width 0 height 0
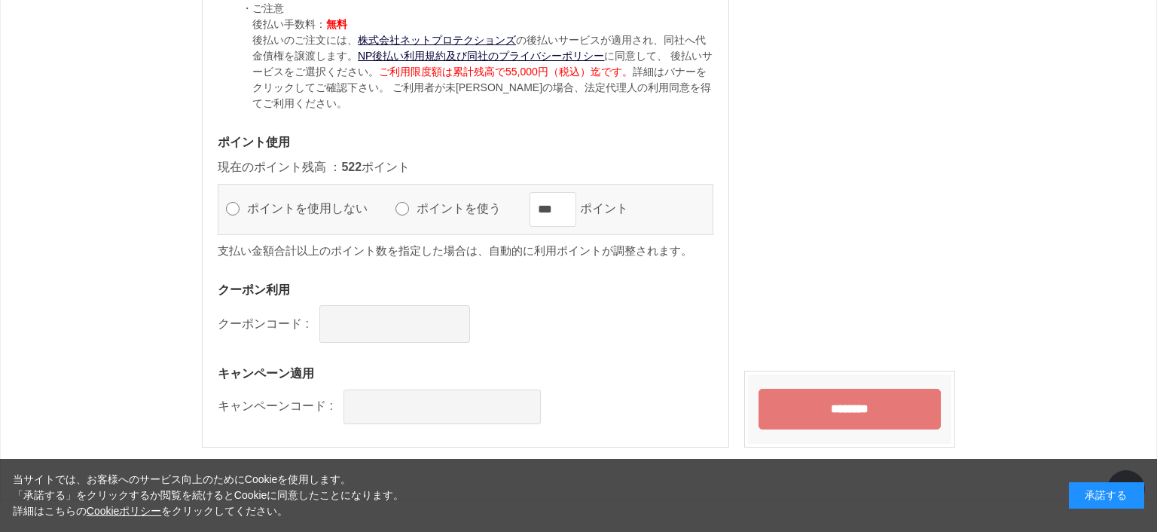
scroll to position [1868, 0]
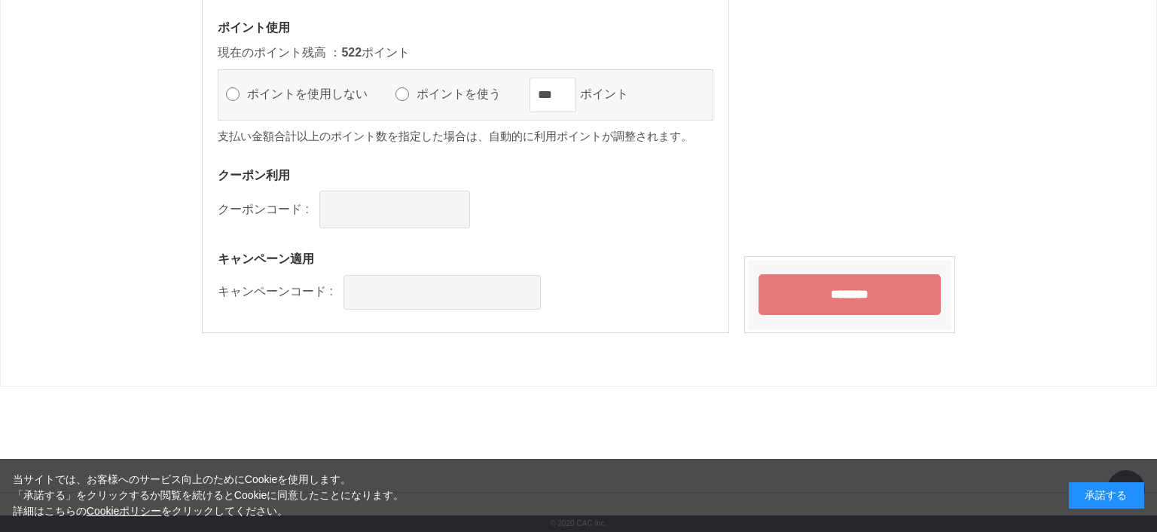
click at [842, 292] on input "********" at bounding box center [850, 294] width 182 height 41
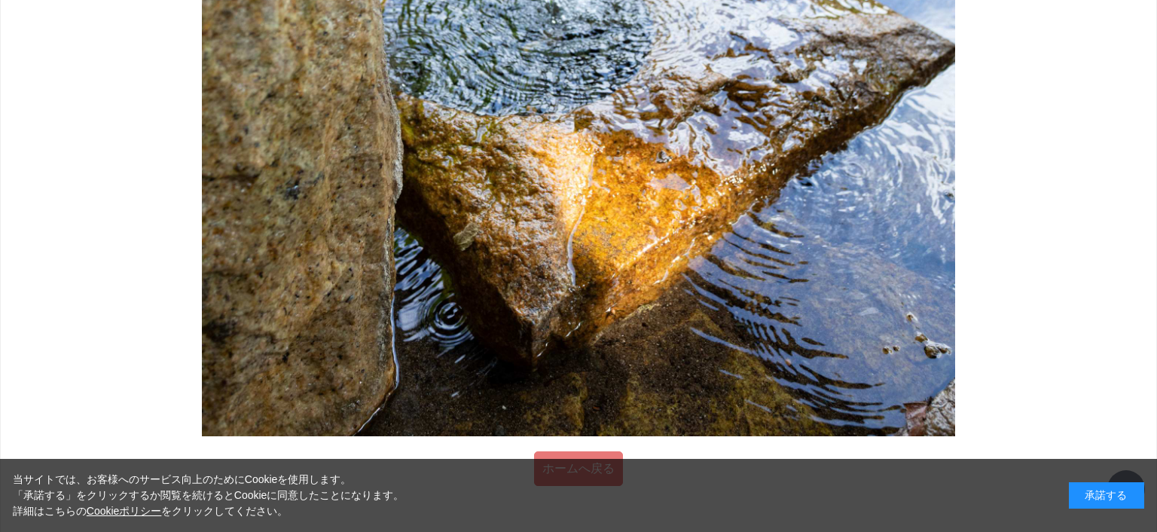
scroll to position [1562, 0]
